Goal: Task Accomplishment & Management: Use online tool/utility

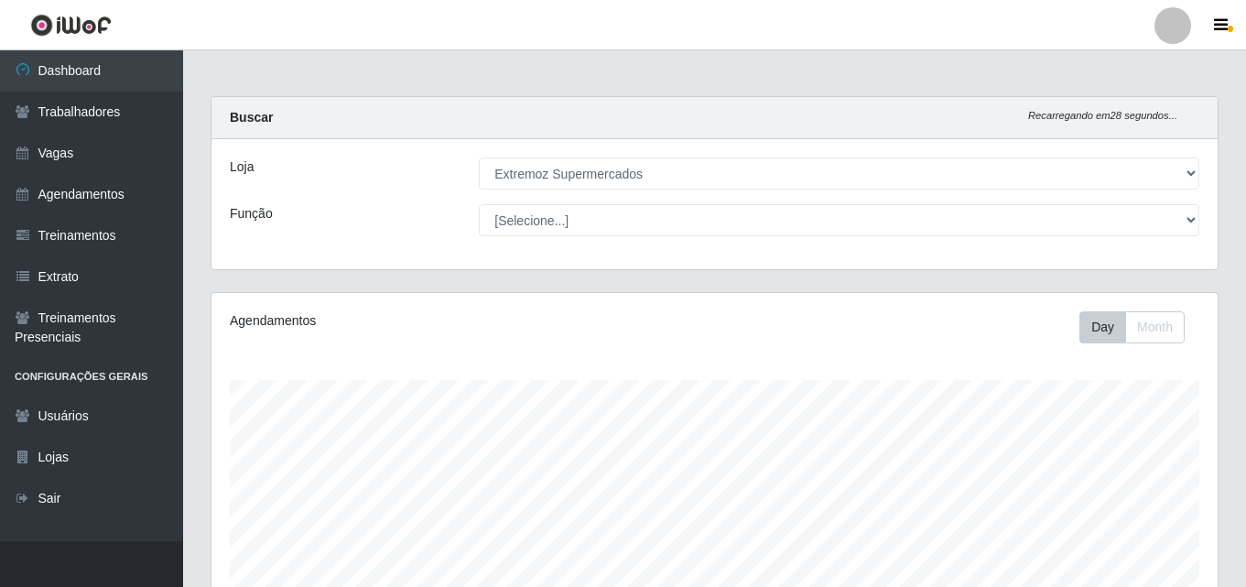
select select "519"
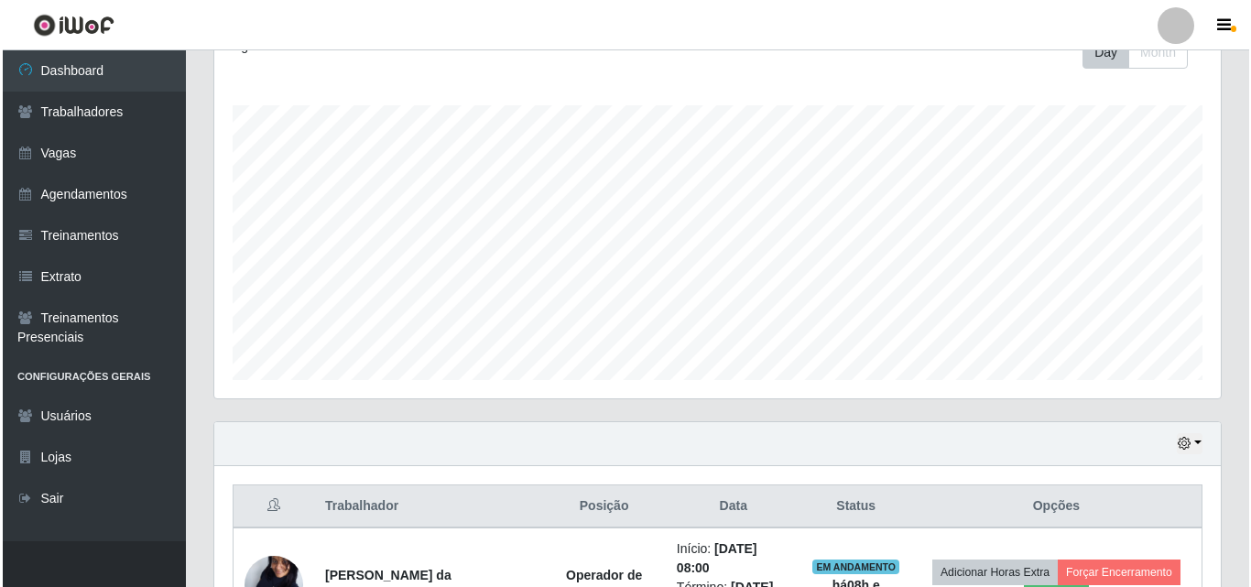
scroll to position [549, 0]
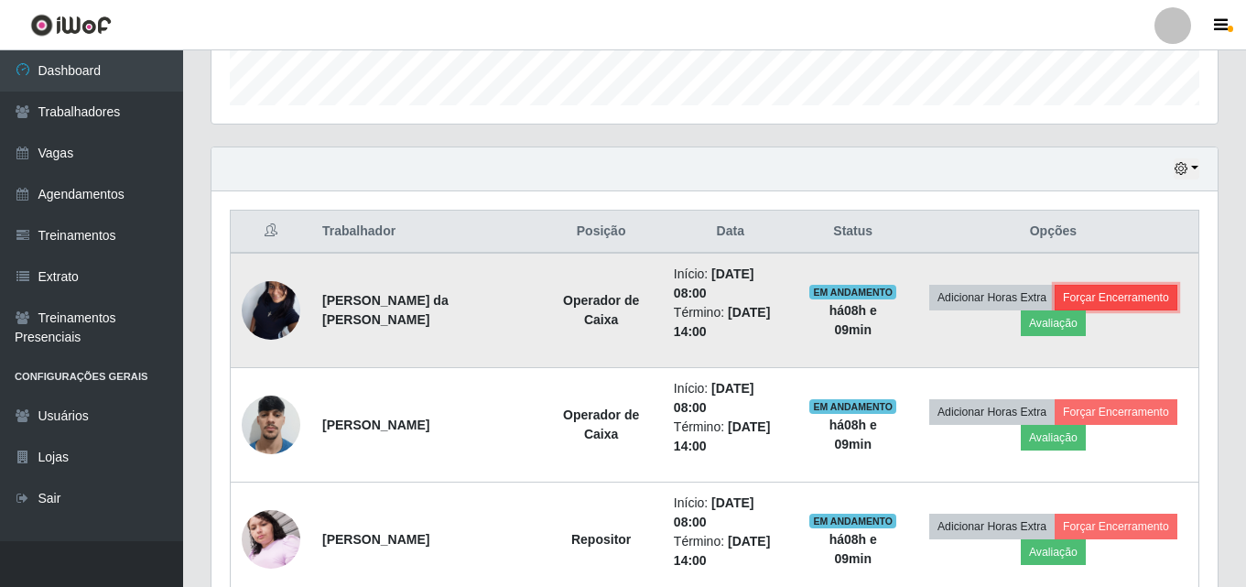
click at [1091, 294] on button "Forçar Encerramento" at bounding box center [1116, 298] width 123 height 26
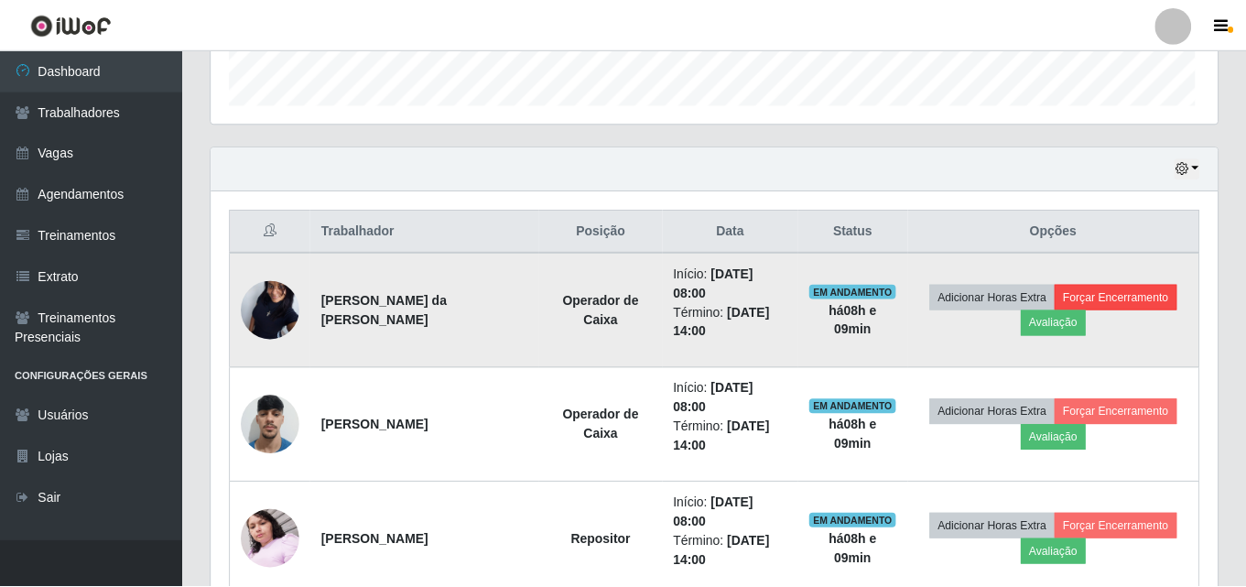
scroll to position [380, 997]
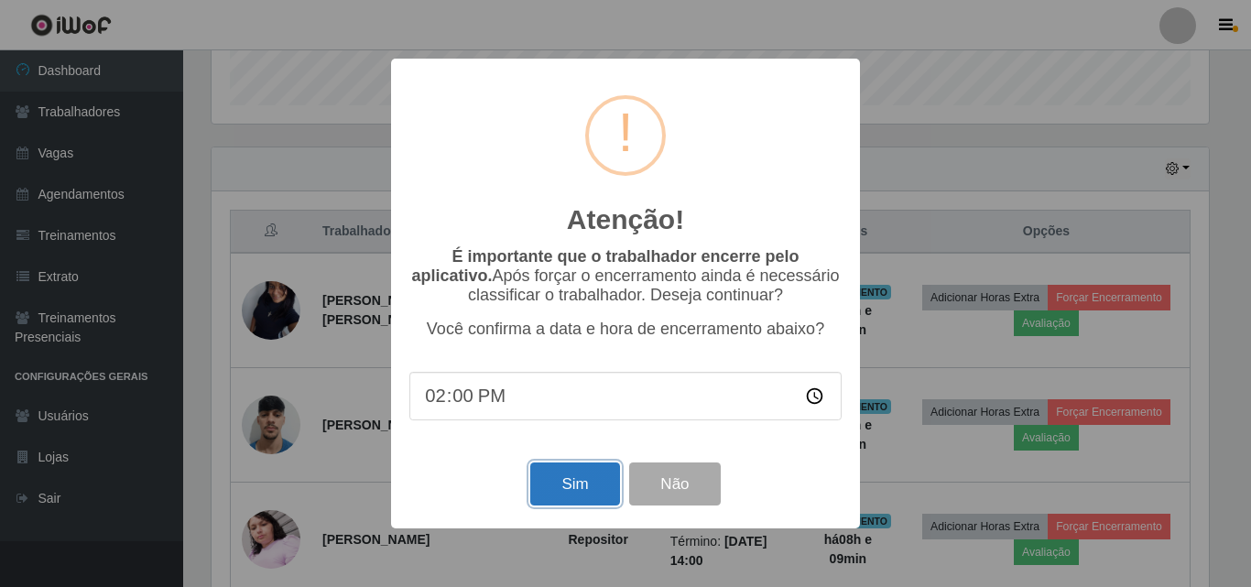
click at [549, 497] on button "Sim" at bounding box center [574, 483] width 89 height 43
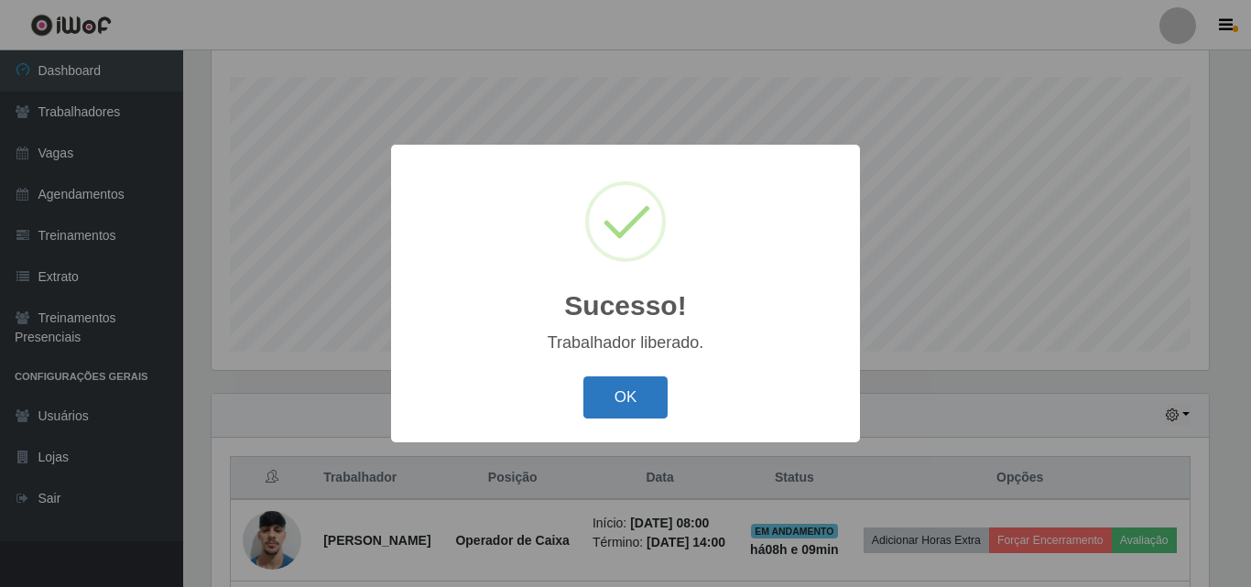
click at [635, 406] on button "OK" at bounding box center [625, 397] width 85 height 43
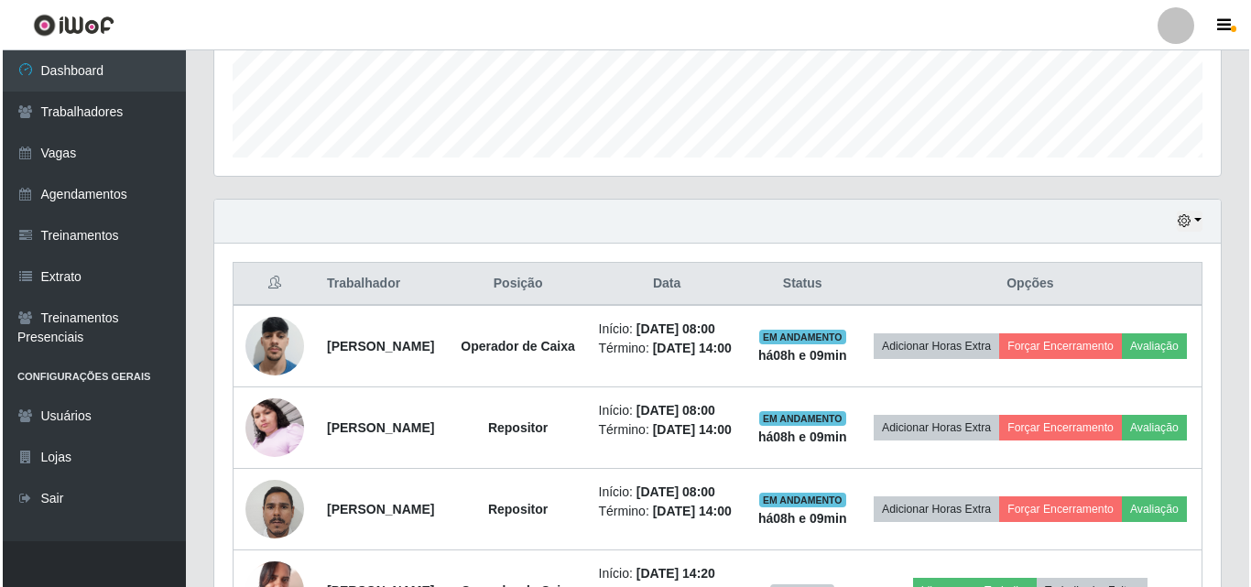
scroll to position [669, 0]
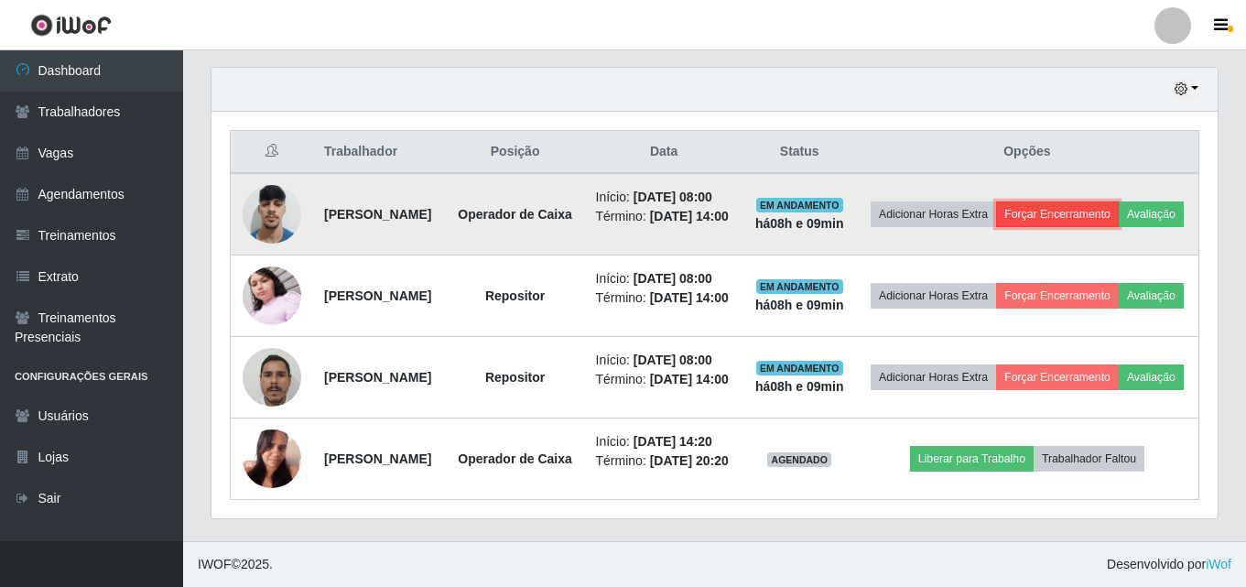
click at [1112, 201] on button "Forçar Encerramento" at bounding box center [1057, 214] width 123 height 26
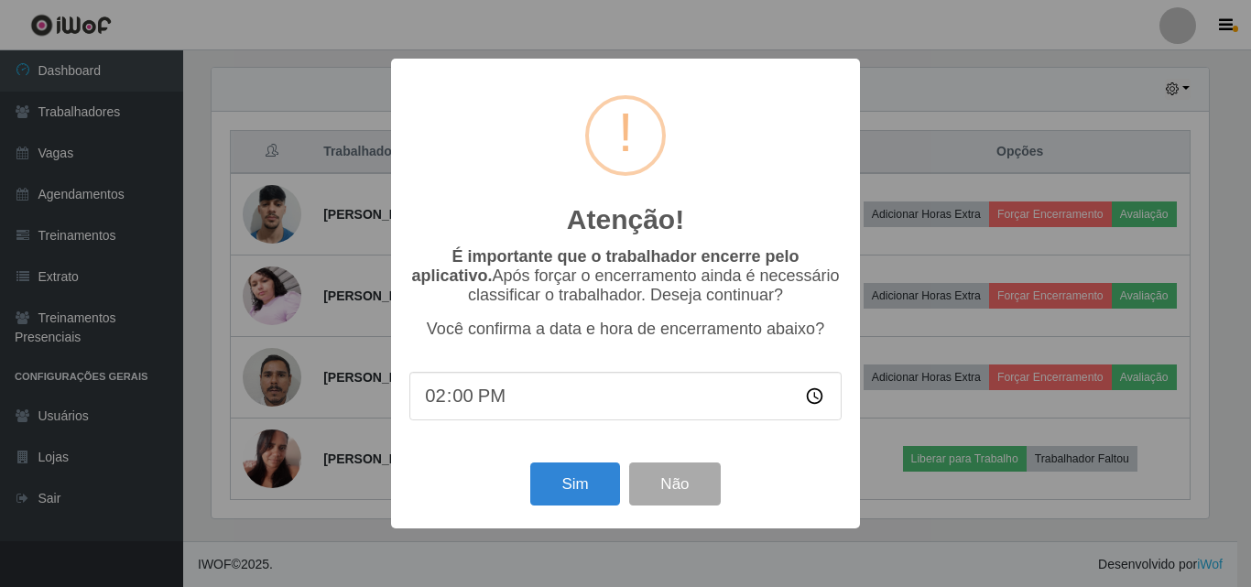
click at [566, 510] on div "Sim Não" at bounding box center [625, 484] width 432 height 52
click at [568, 486] on button "Sim" at bounding box center [574, 483] width 89 height 43
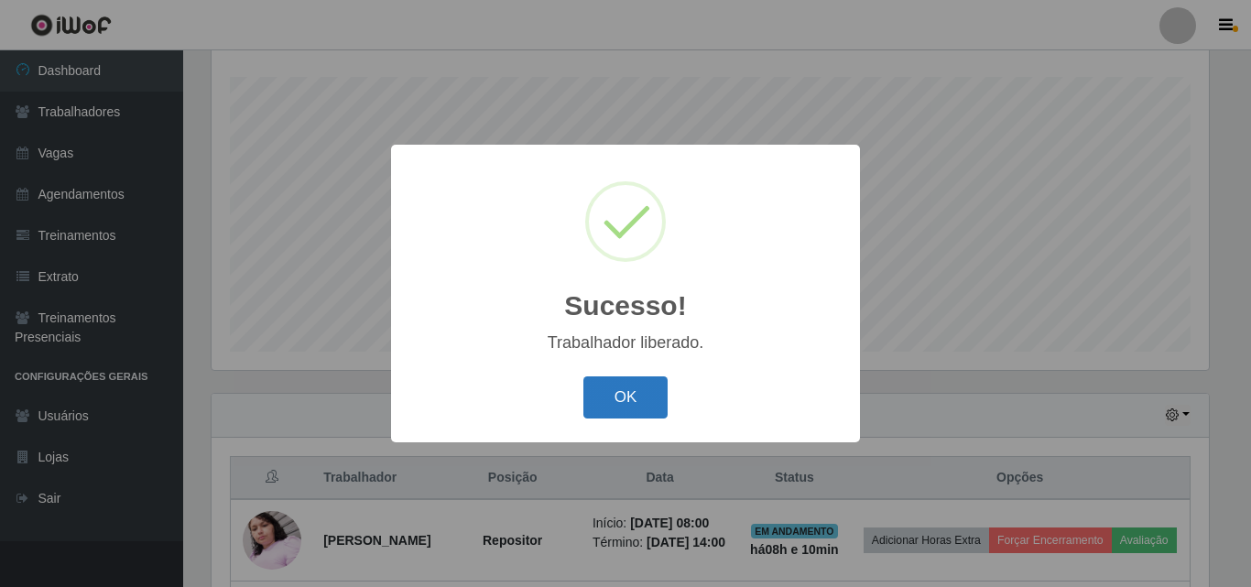
click at [620, 406] on button "OK" at bounding box center [625, 397] width 85 height 43
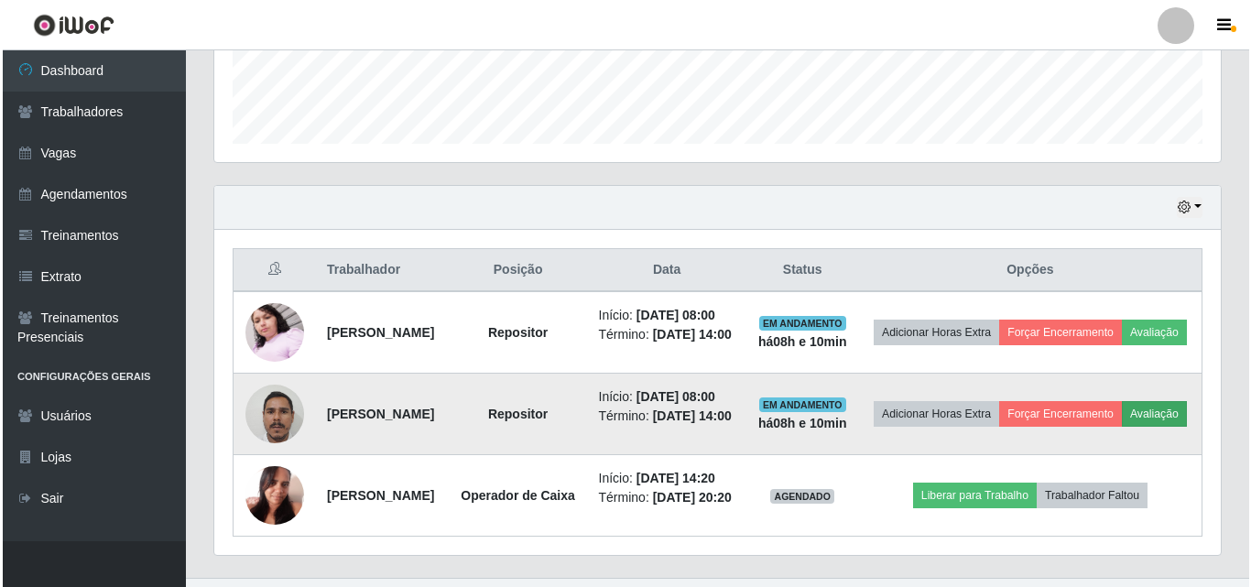
scroll to position [578, 0]
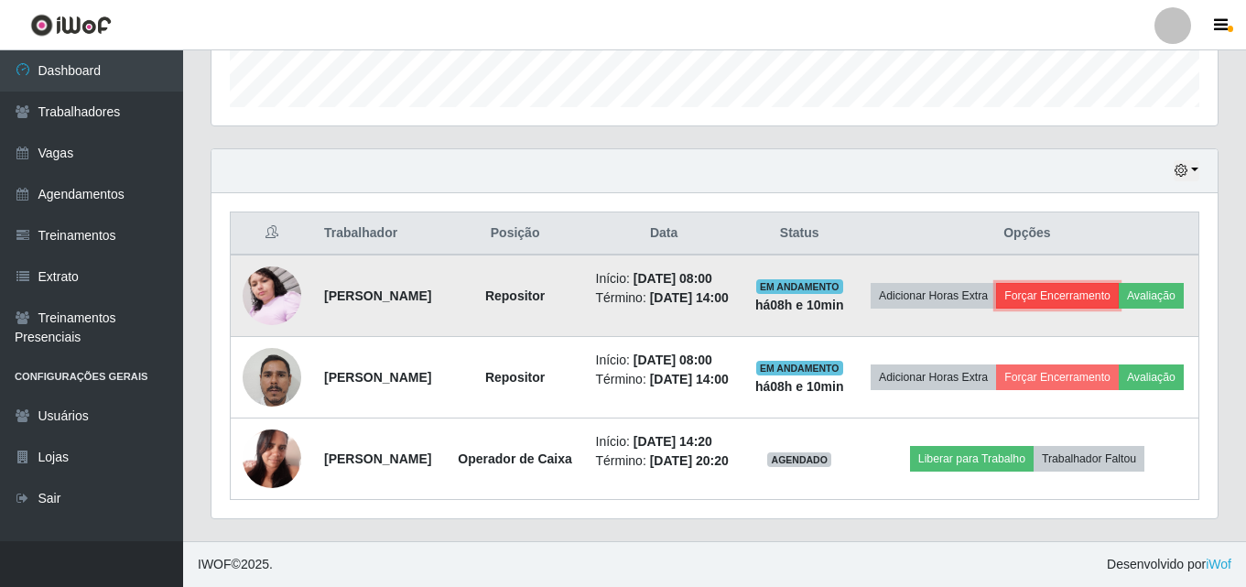
click at [1085, 283] on button "Forçar Encerramento" at bounding box center [1057, 296] width 123 height 26
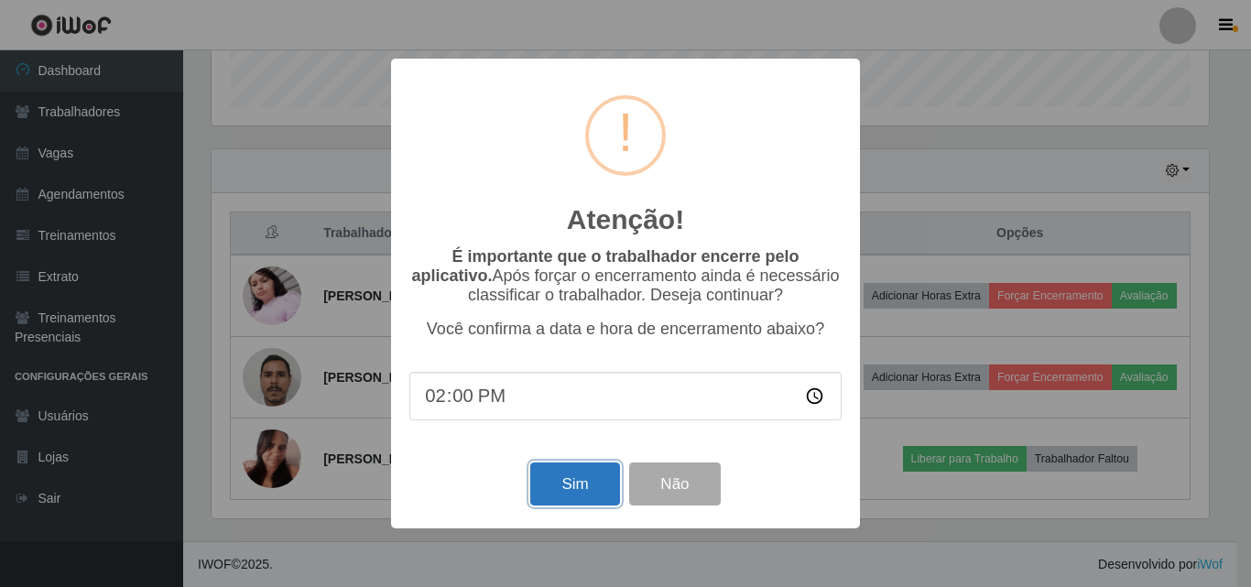
click at [540, 492] on button "Sim" at bounding box center [574, 483] width 89 height 43
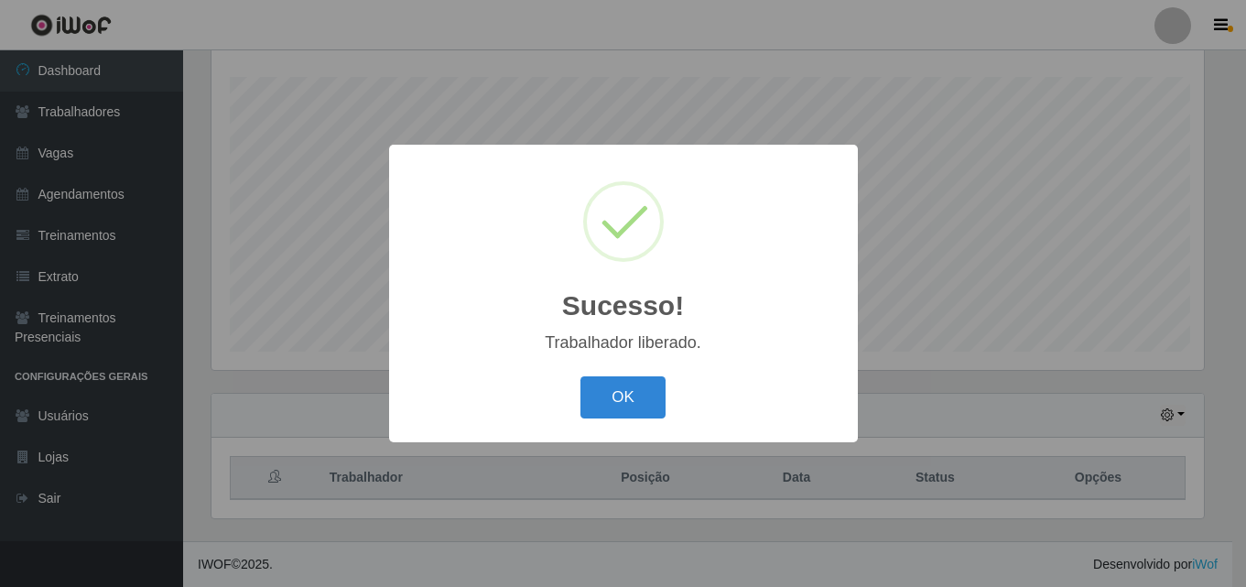
scroll to position [0, 0]
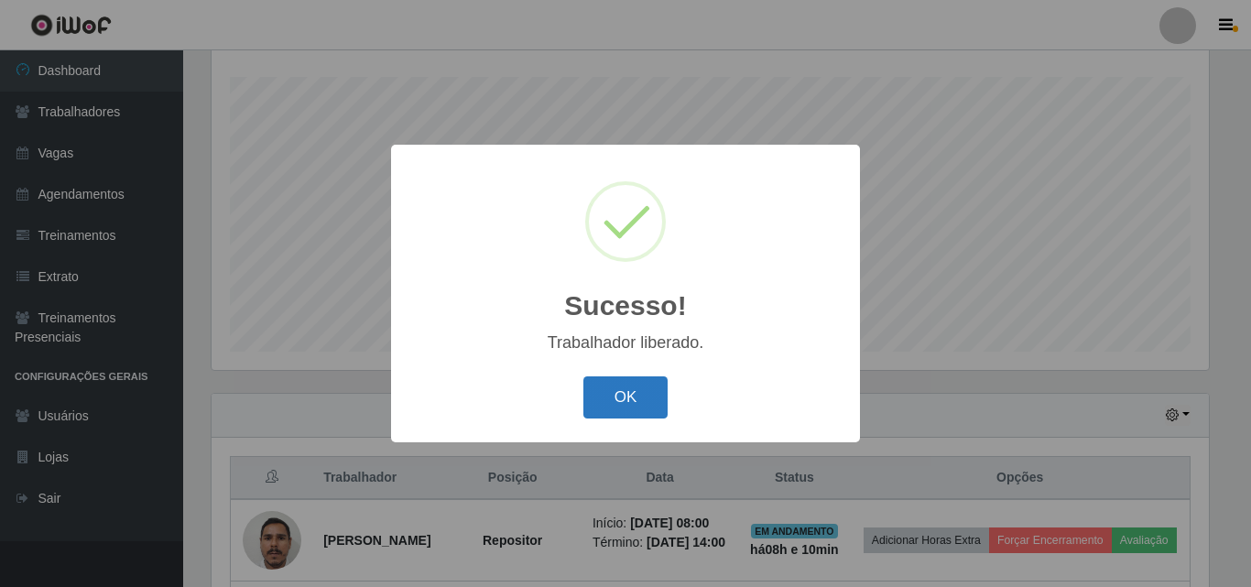
click at [623, 401] on button "OK" at bounding box center [625, 397] width 85 height 43
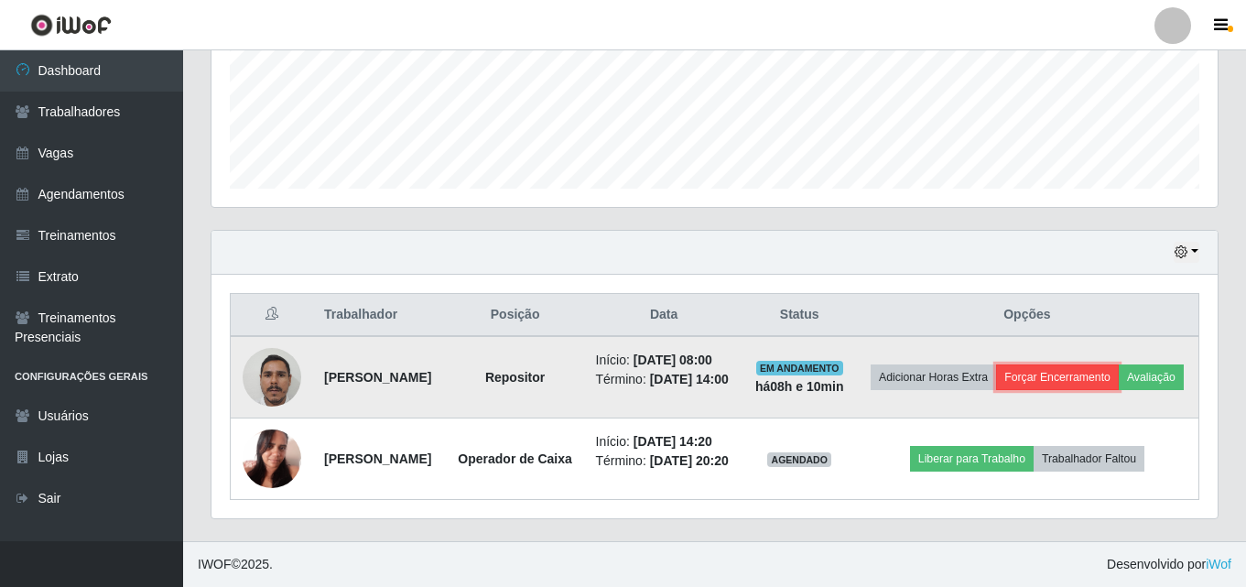
click at [1099, 364] on button "Forçar Encerramento" at bounding box center [1057, 377] width 123 height 26
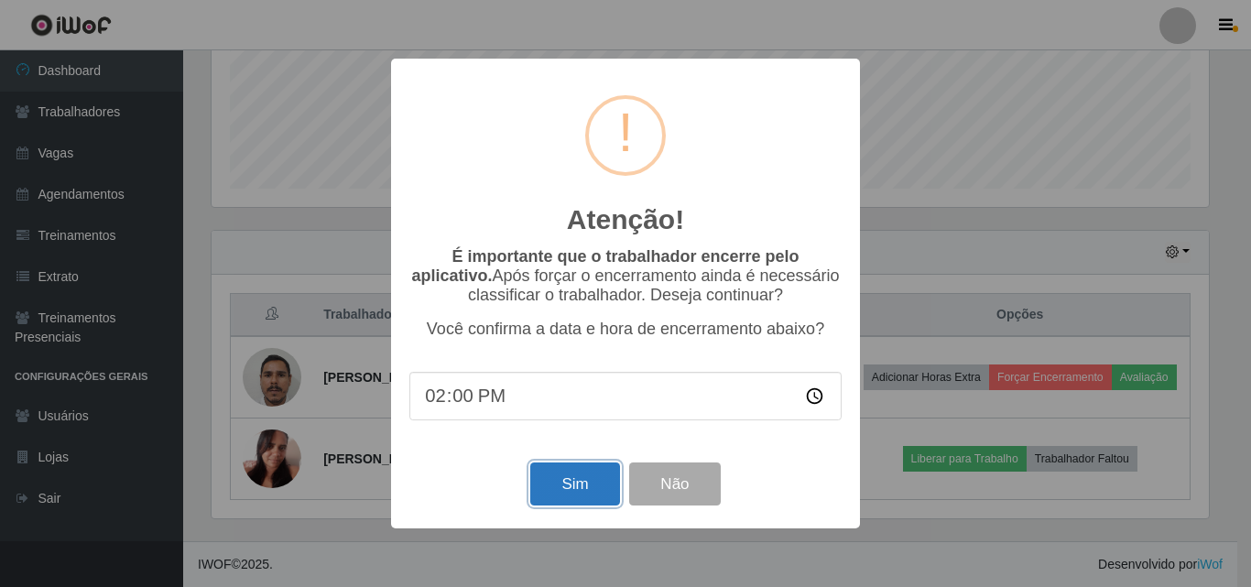
click at [598, 483] on button "Sim" at bounding box center [574, 483] width 89 height 43
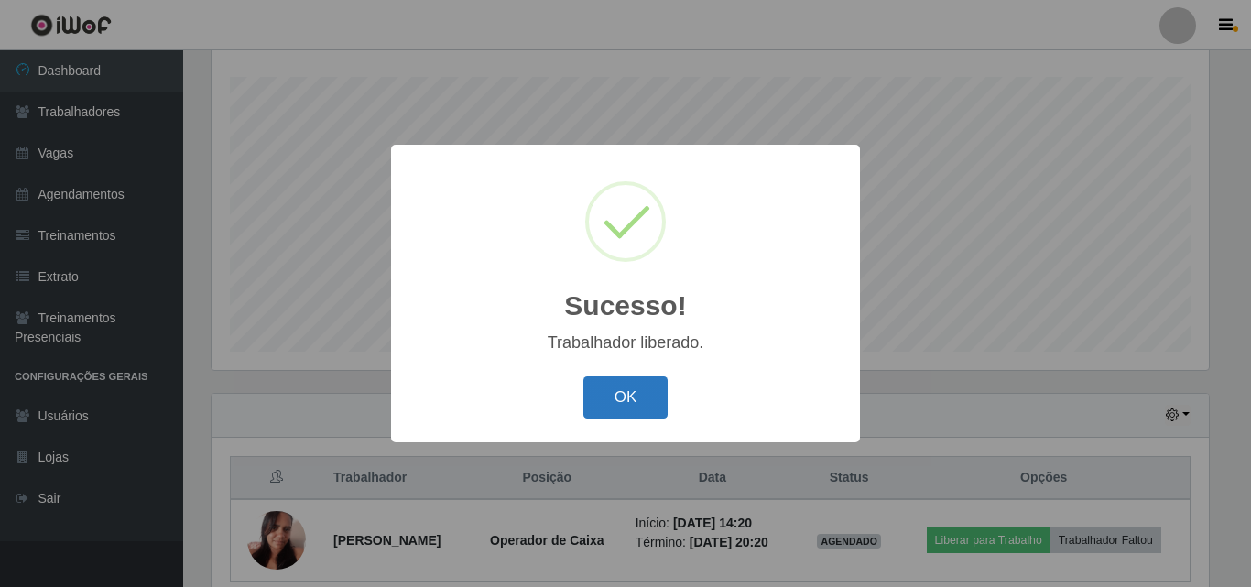
click at [659, 398] on button "OK" at bounding box center [625, 397] width 85 height 43
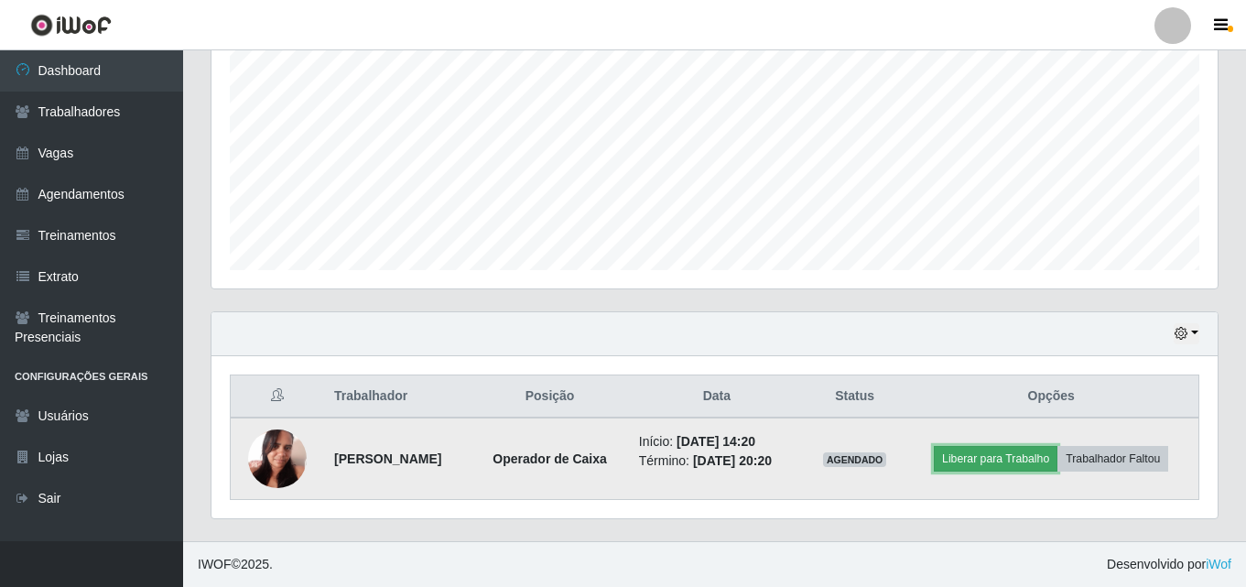
click at [978, 456] on button "Liberar para Trabalho" at bounding box center [996, 459] width 124 height 26
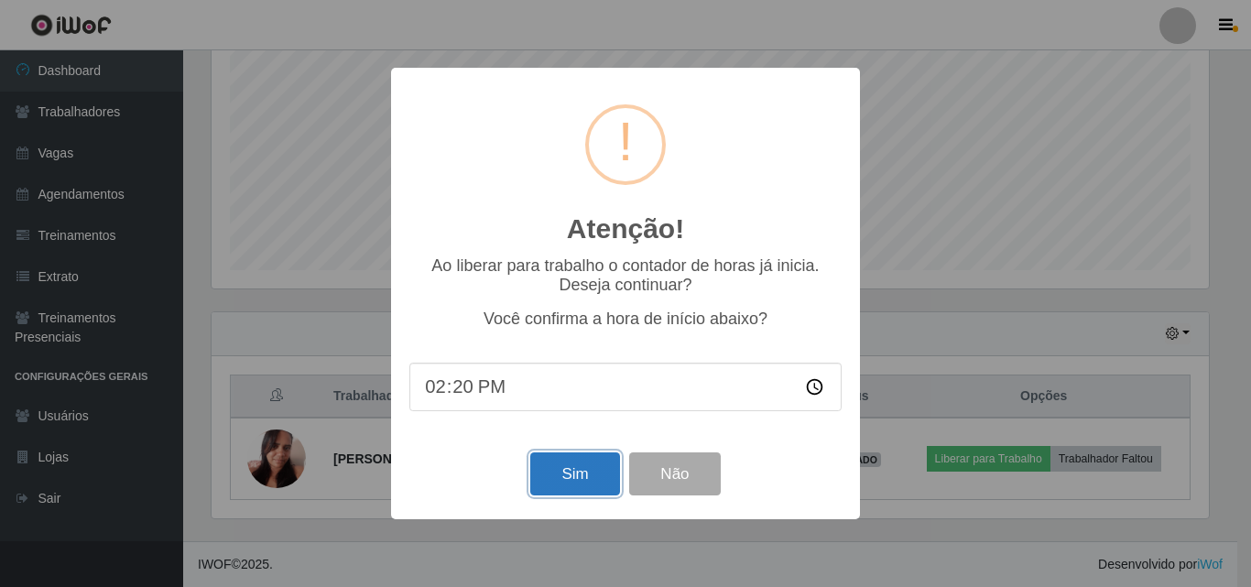
click at [588, 485] on button "Sim" at bounding box center [574, 473] width 89 height 43
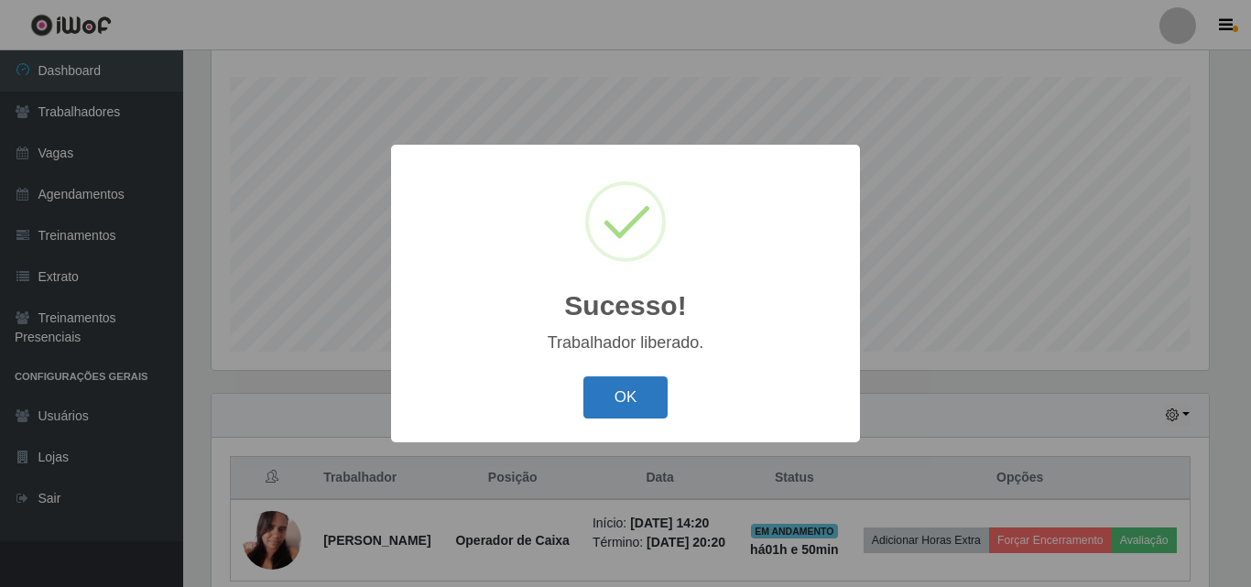
click at [629, 398] on button "OK" at bounding box center [625, 397] width 85 height 43
